Goal: Task Accomplishment & Management: Use online tool/utility

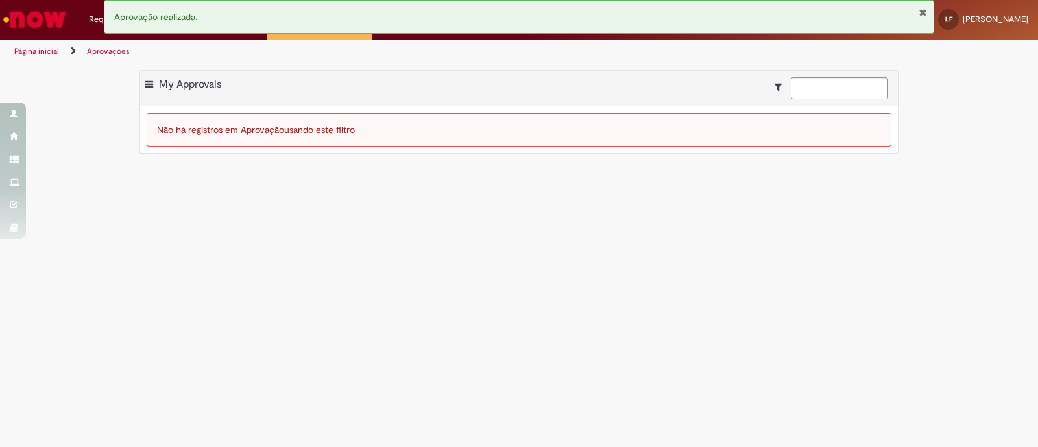
click at [923, 11] on button "Fechar Notificação" at bounding box center [923, 12] width 8 height 10
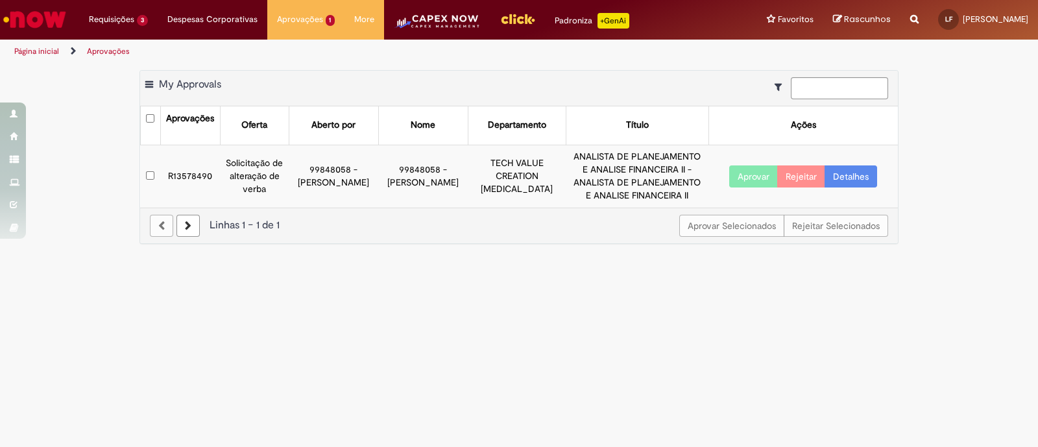
click at [746, 182] on button "Aprovar" at bounding box center [753, 177] width 49 height 22
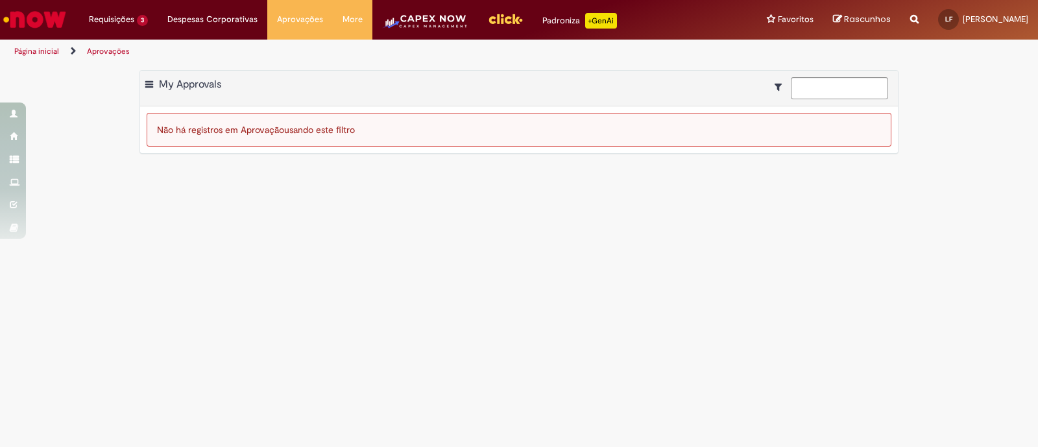
click at [432, 30] on img "Menu Cabeçalho" at bounding box center [425, 26] width 86 height 26
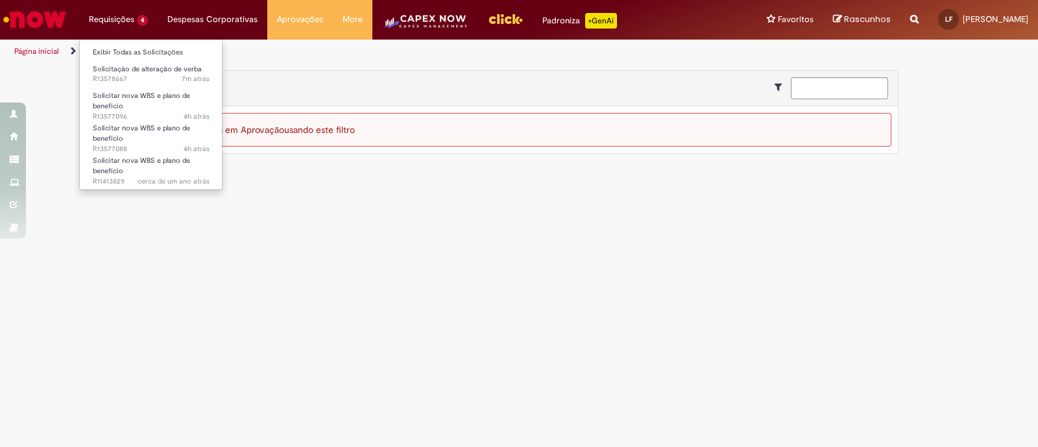
click at [109, 27] on li "Requisições 4 Exibir Todas as Solicitações Solicitação de alteração de verba 7m…" at bounding box center [118, 19] width 79 height 39
click at [118, 44] on li "Exibir Todas as Solicitações" at bounding box center [151, 51] width 143 height 17
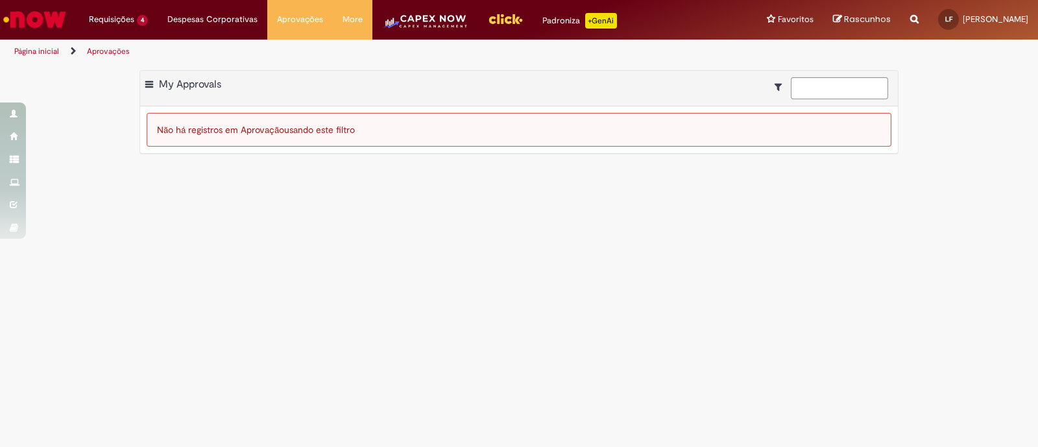
click at [27, 11] on img "Ir para a Homepage" at bounding box center [34, 19] width 67 height 26
